Goal: Transaction & Acquisition: Purchase product/service

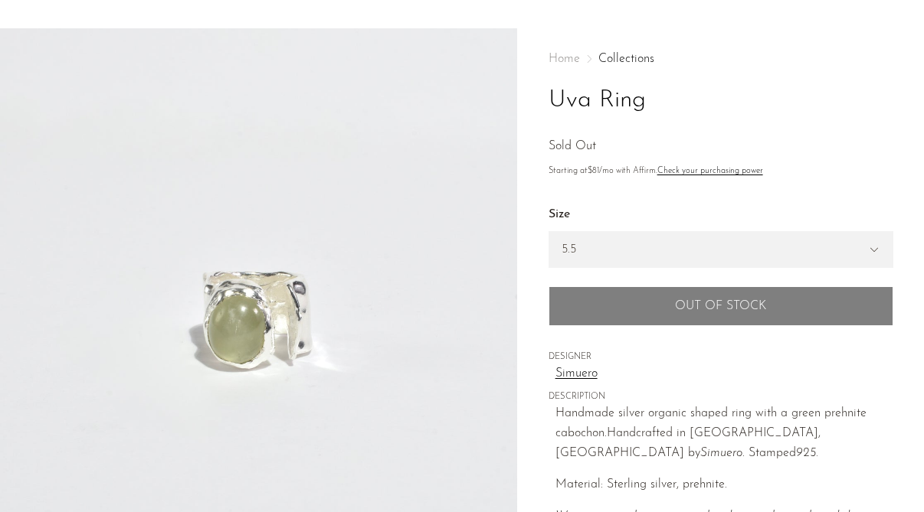
scroll to position [44, 0]
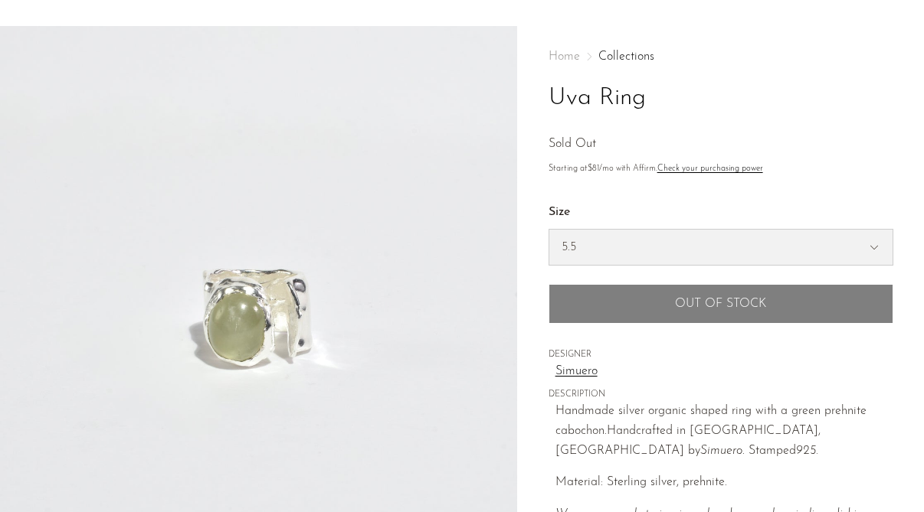
click at [579, 250] on select "5.5 6.5 7" at bounding box center [720, 247] width 343 height 35
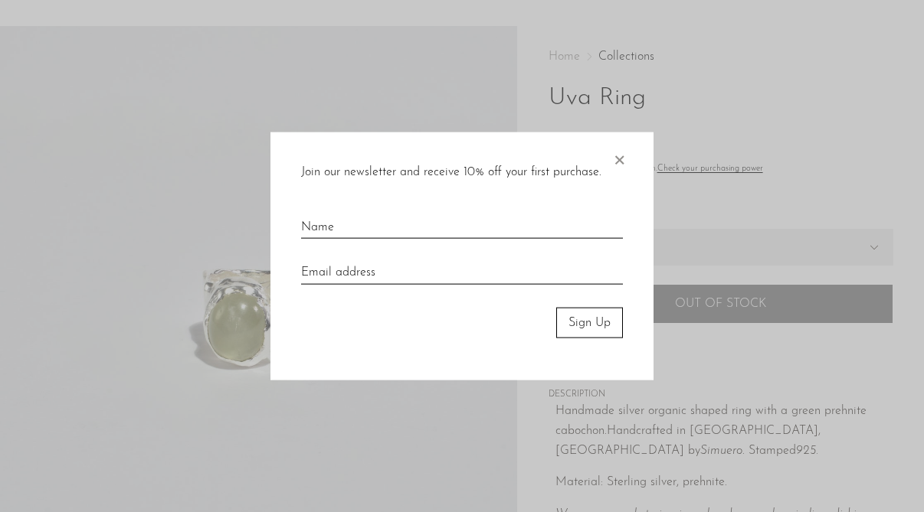
click at [617, 163] on span "×" at bounding box center [618, 156] width 15 height 49
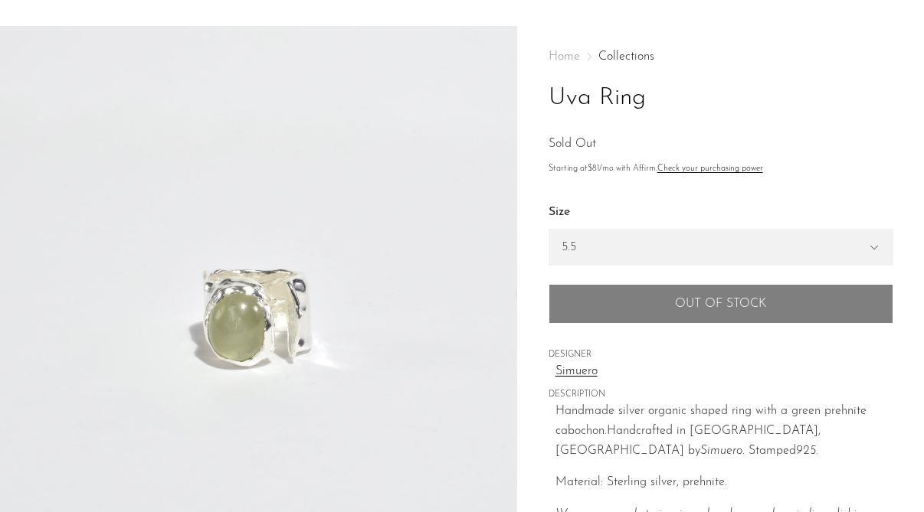
click at [613, 59] on link "Collections" at bounding box center [626, 57] width 56 height 12
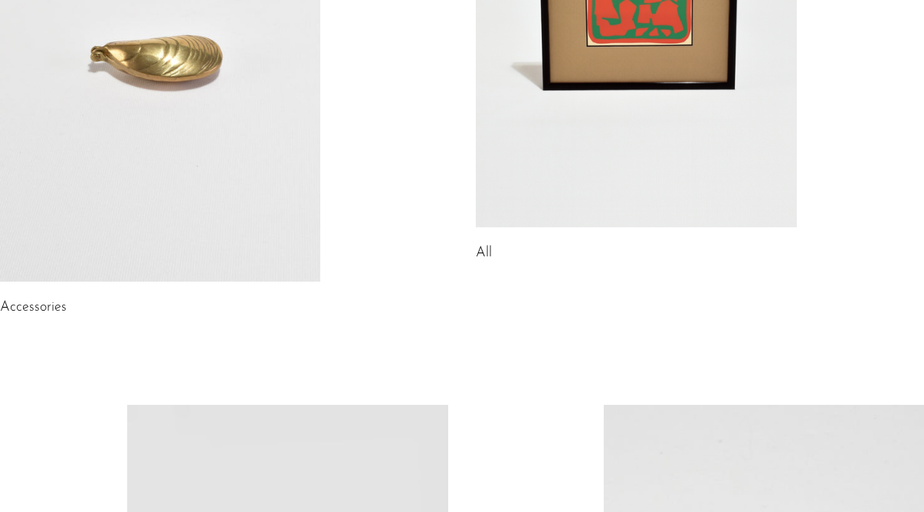
scroll to position [411, 0]
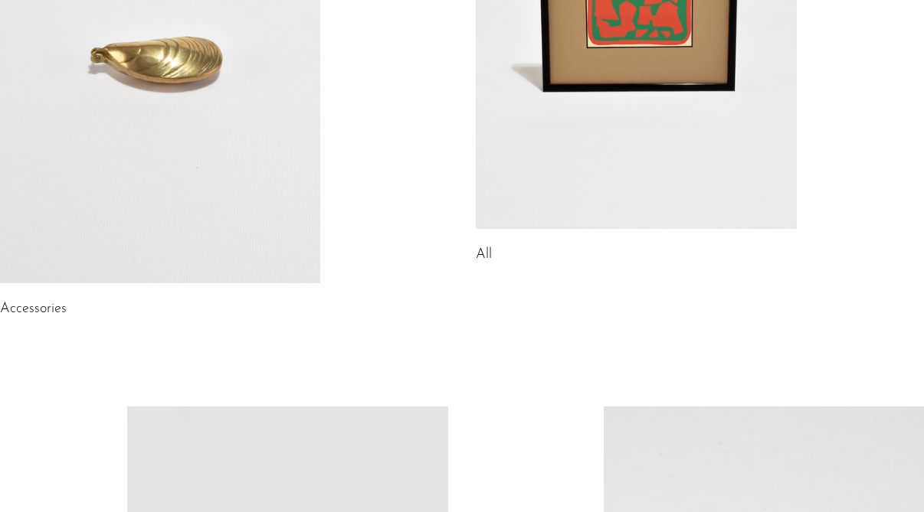
click at [250, 252] on link at bounding box center [160, 59] width 320 height 449
